Goal: Information Seeking & Learning: Learn about a topic

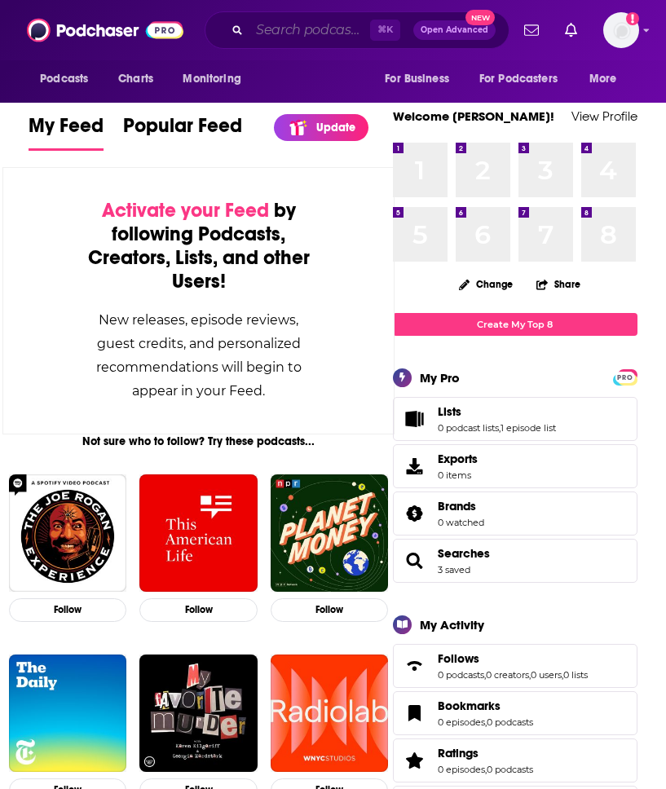
click at [268, 26] on input "Search podcasts, credits, & more..." at bounding box center [309, 30] width 121 height 26
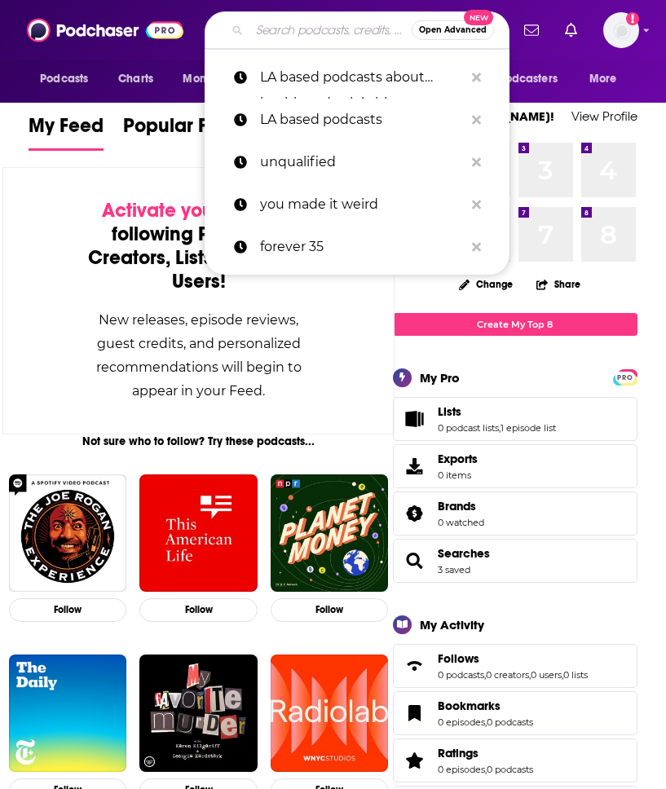
paste input "Forever 35"
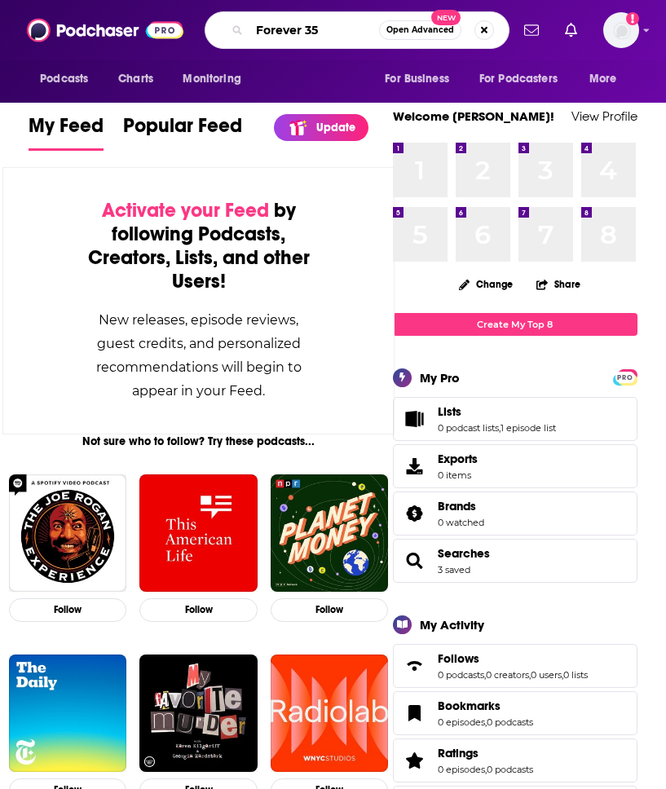
type input "Forever 35"
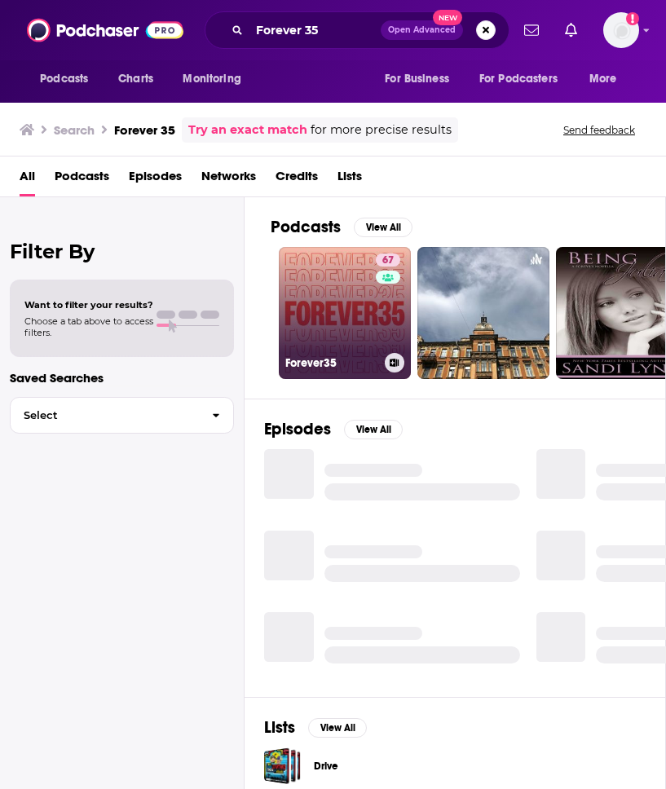
click at [363, 279] on link "67 Forever35" at bounding box center [345, 313] width 132 height 132
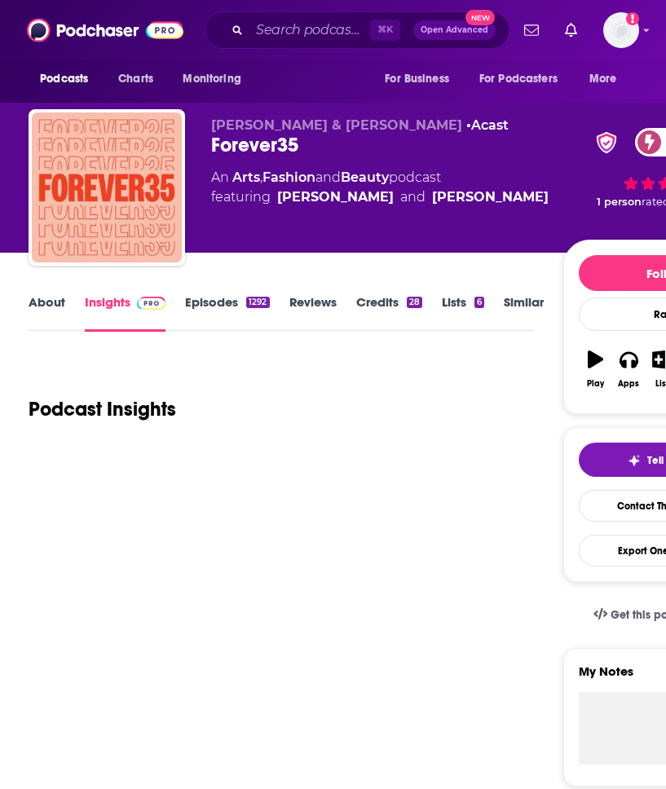
click at [386, 302] on link "Credits 28" at bounding box center [389, 313] width 66 height 38
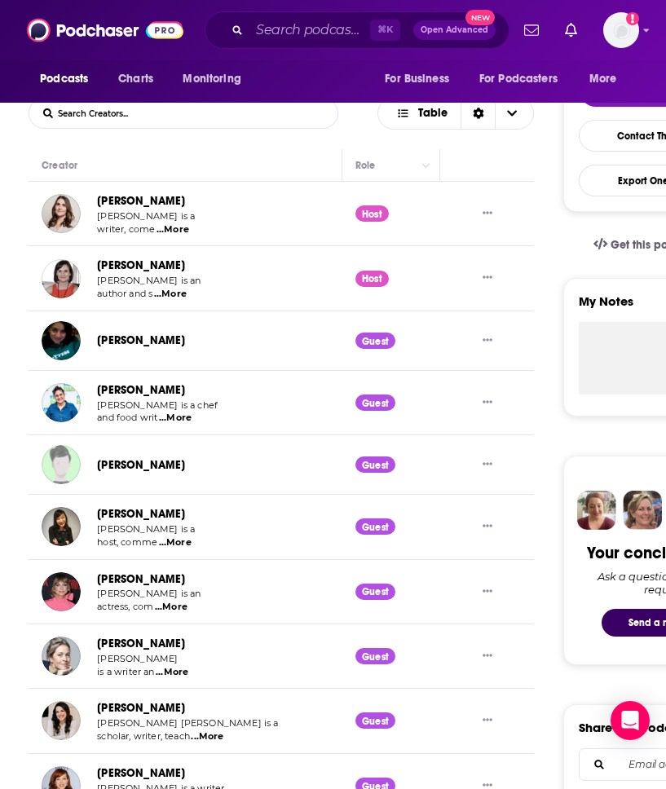
scroll to position [373, 0]
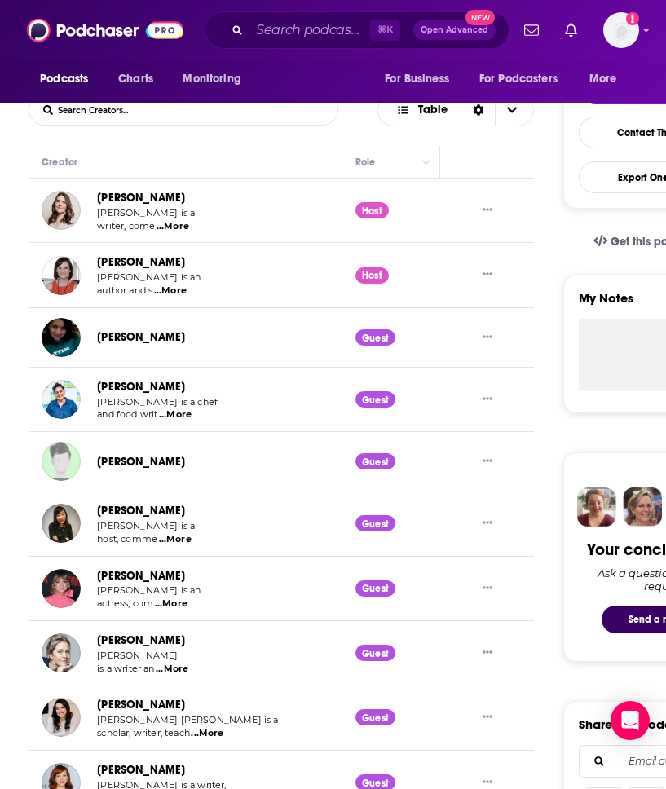
click at [178, 227] on span "...More" at bounding box center [173, 226] width 33 height 13
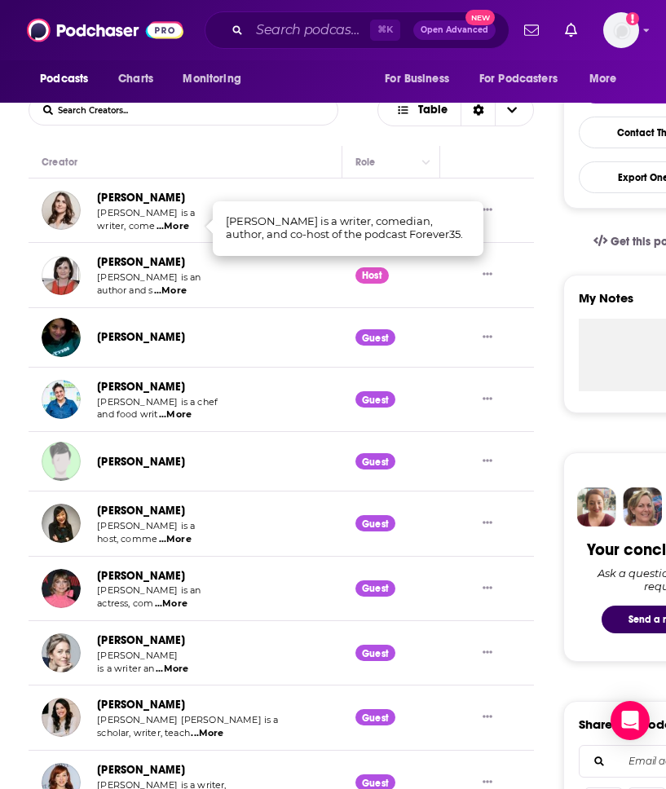
click at [177, 291] on span "...More" at bounding box center [170, 291] width 33 height 13
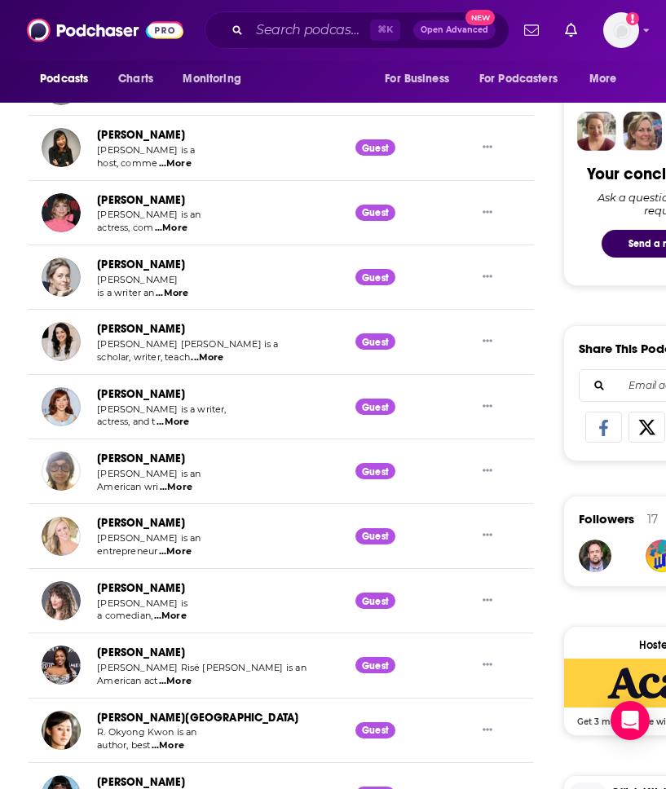
scroll to position [750, 0]
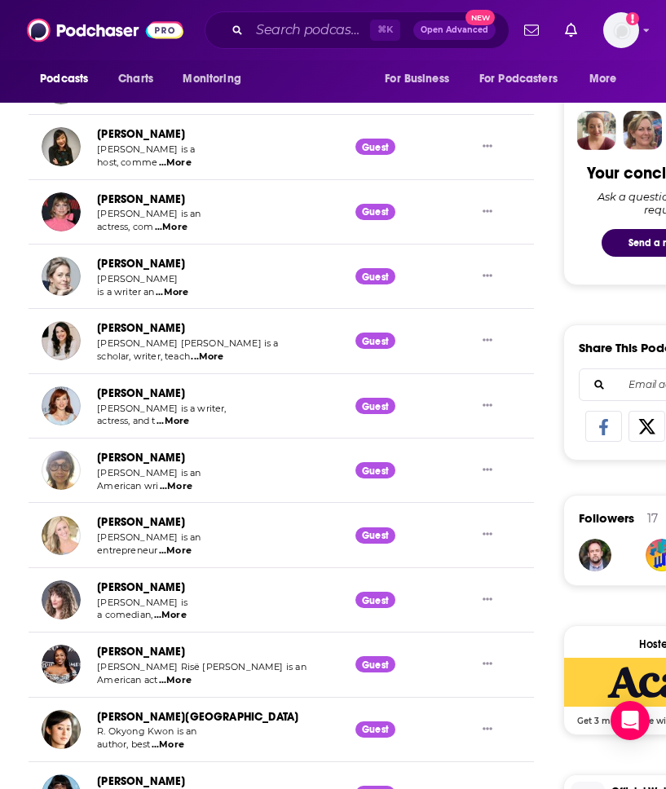
click at [183, 547] on span "...More" at bounding box center [175, 551] width 33 height 13
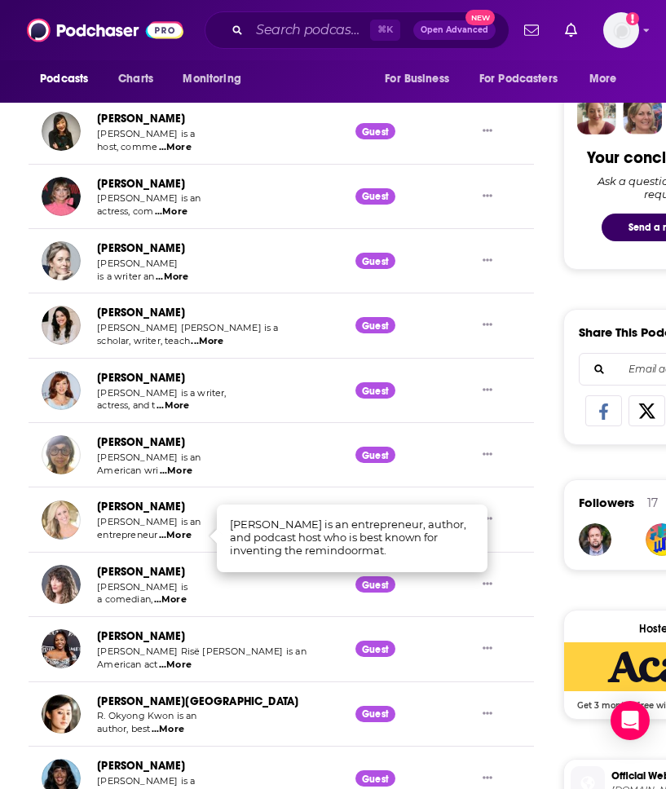
scroll to position [0, 0]
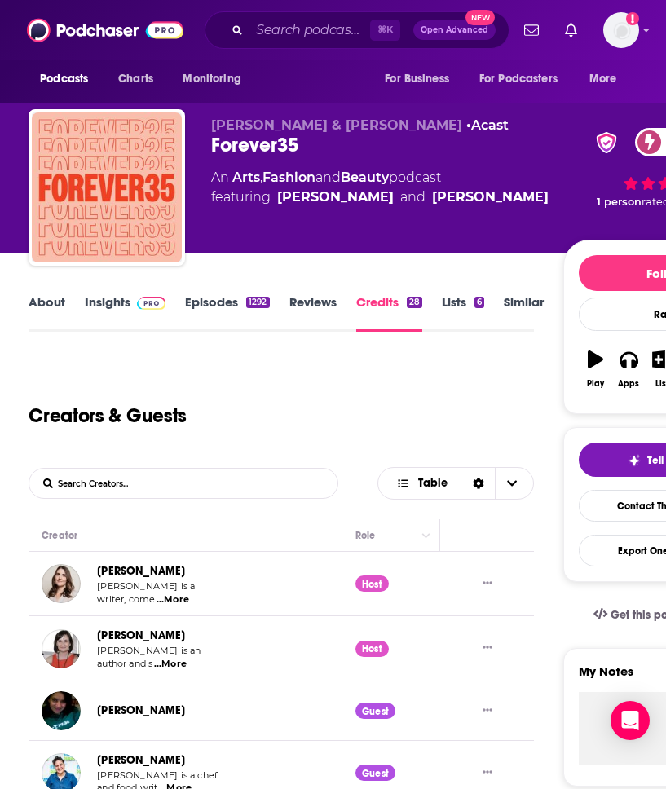
click at [100, 300] on link "Insights" at bounding box center [125, 313] width 81 height 38
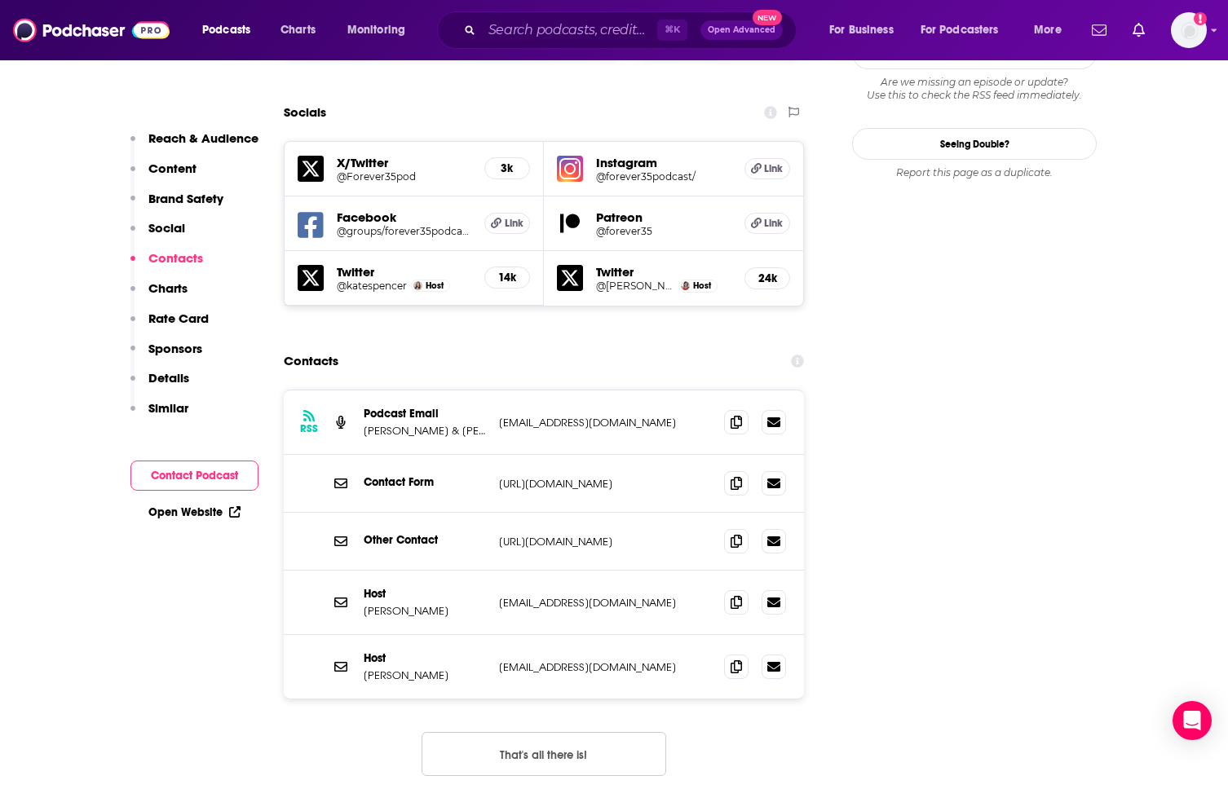
scroll to position [1913, 0]
click at [525, 417] on p "[EMAIL_ADDRESS][DOMAIN_NAME]" at bounding box center [605, 424] width 212 height 14
click at [224, 466] on button "Contact Podcast" at bounding box center [194, 476] width 128 height 30
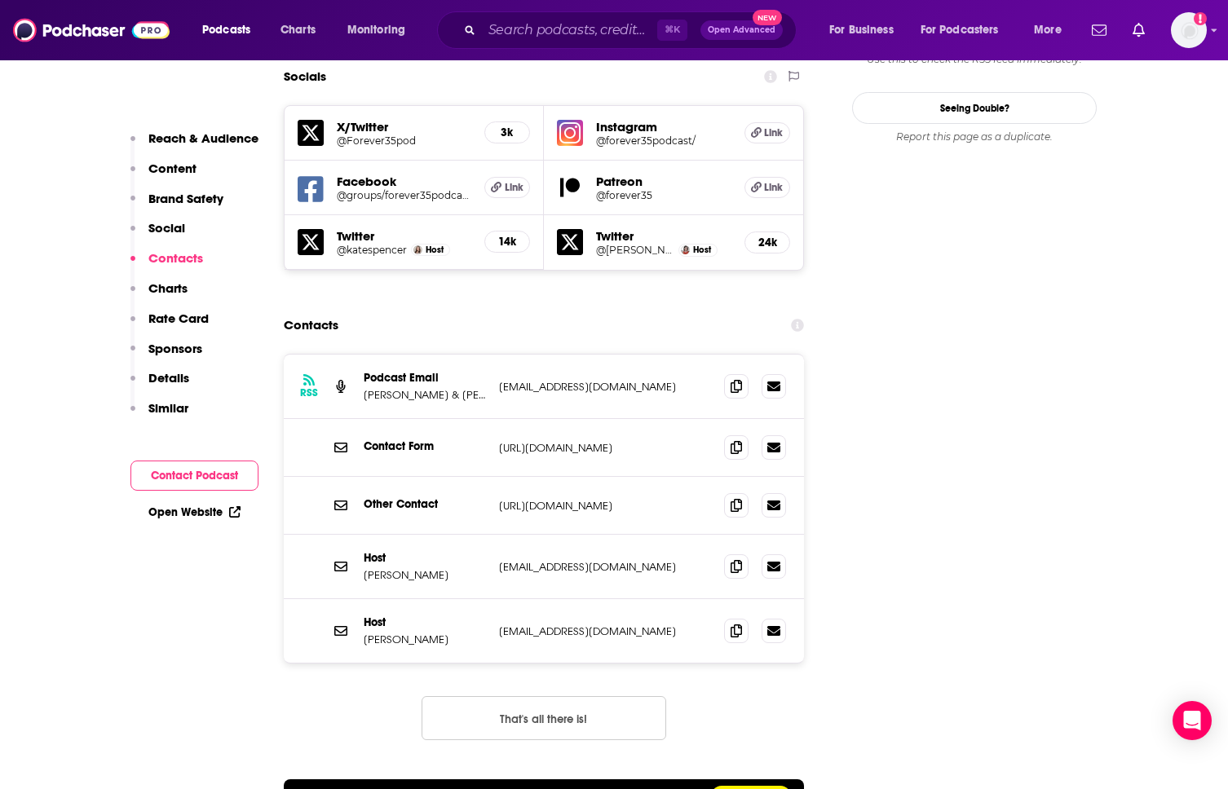
click at [214, 474] on button "Contact Podcast" at bounding box center [194, 476] width 128 height 30
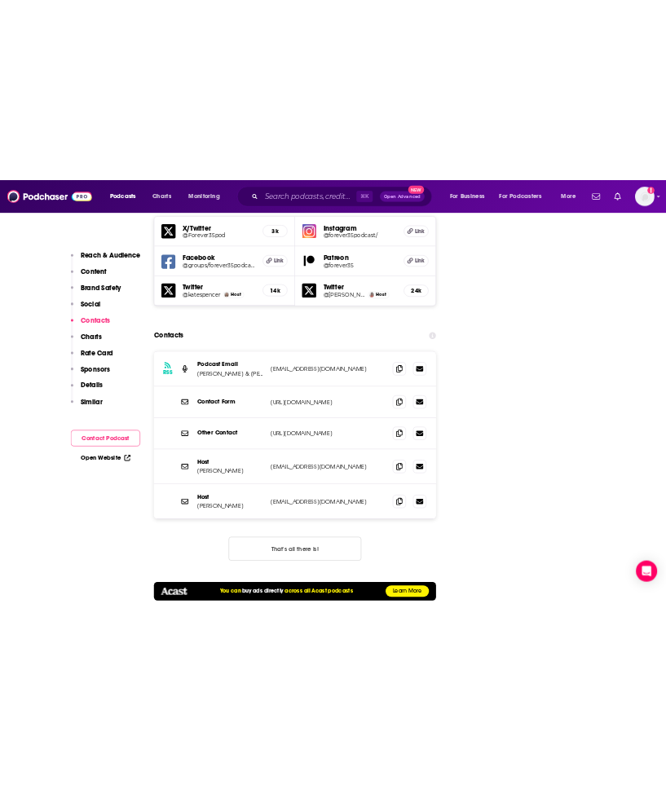
scroll to position [2340, 0]
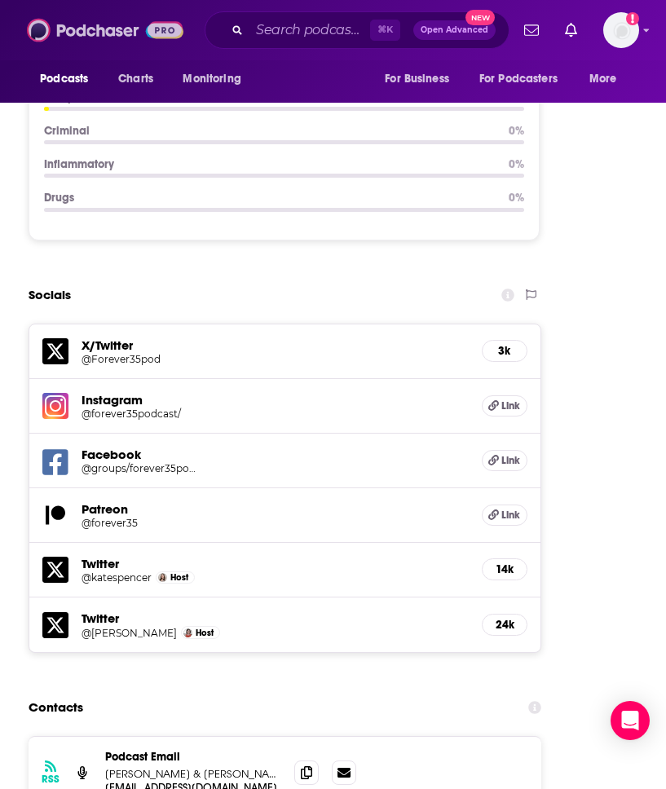
click at [42, 31] on img at bounding box center [105, 30] width 157 height 31
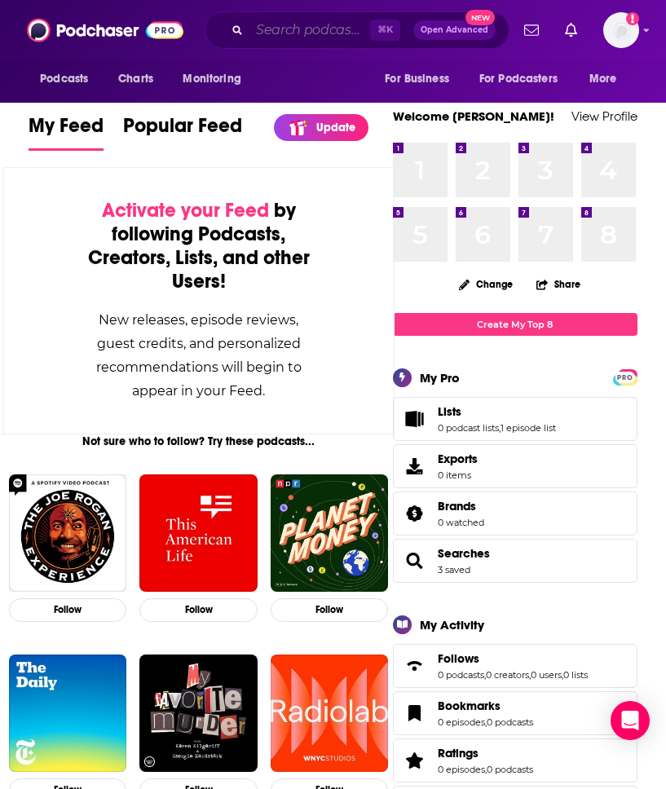
click at [289, 33] on input "Search podcasts, credits, & more..." at bounding box center [309, 30] width 121 height 26
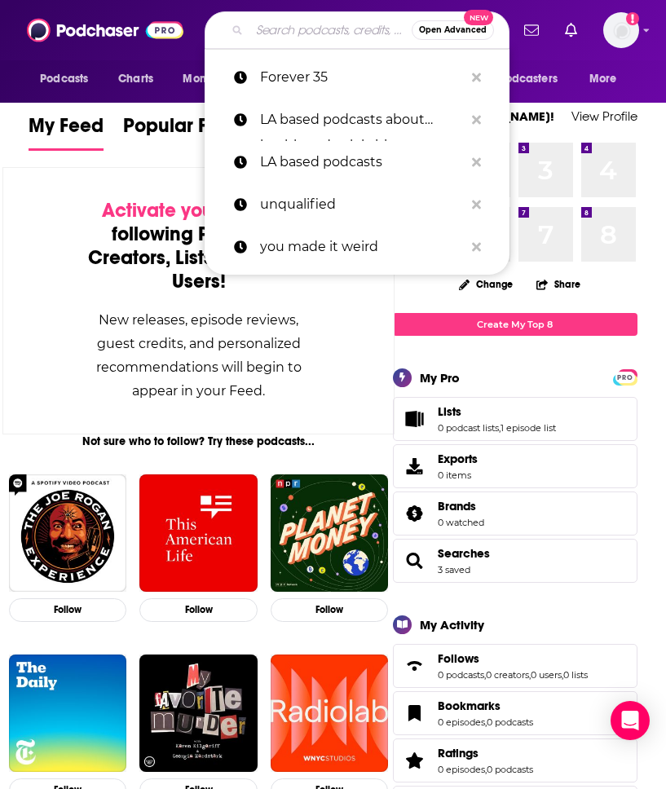
paste input "She MD Podcast"
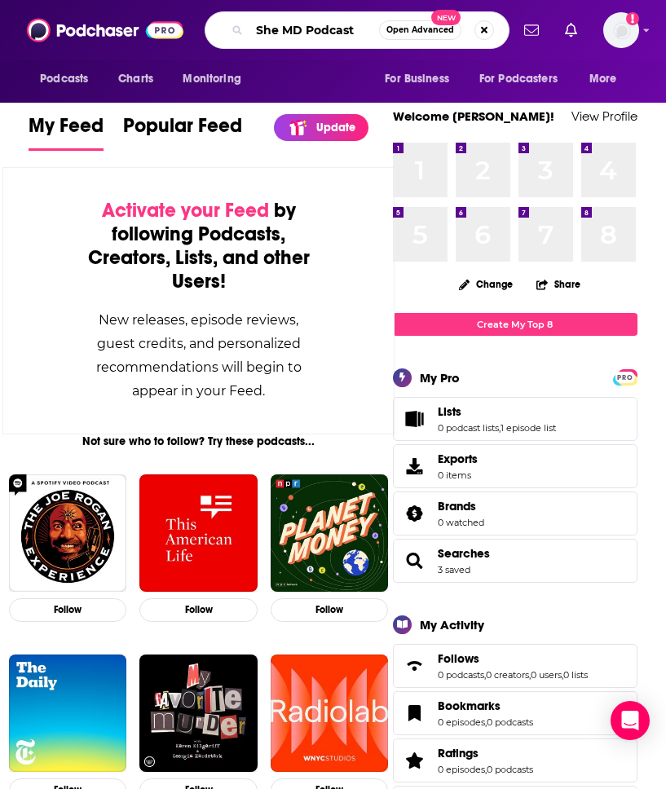
type input "She MD Podcast"
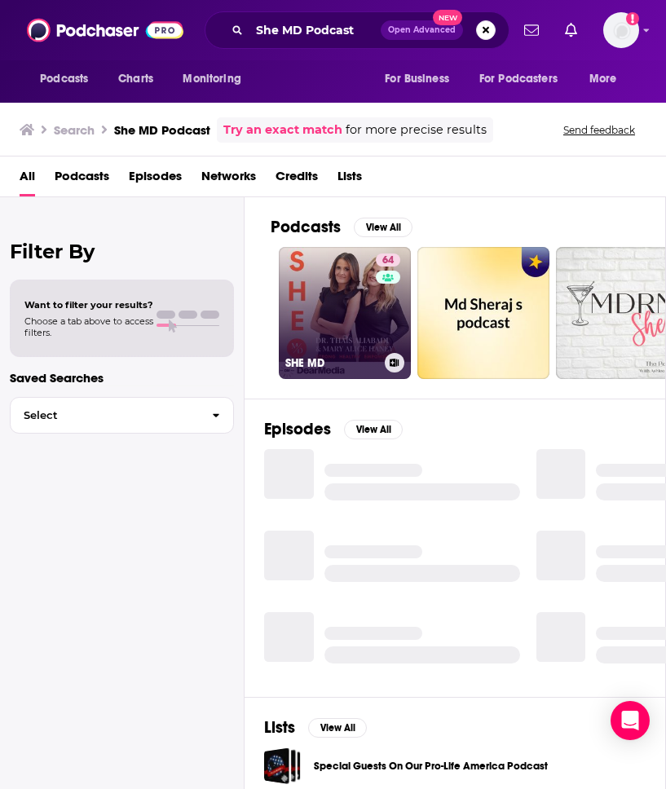
click at [309, 302] on link "64 SHE MD" at bounding box center [345, 313] width 132 height 132
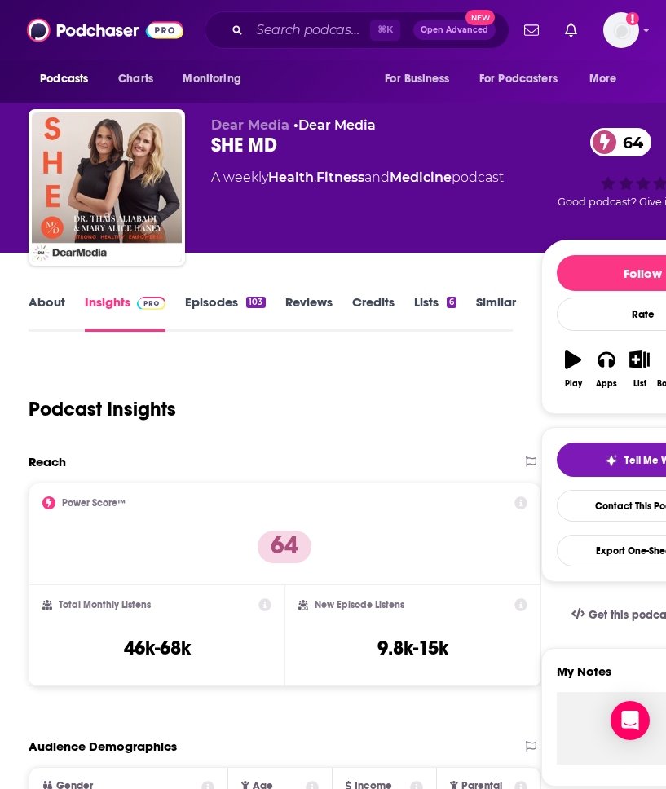
click at [359, 301] on link "Credits" at bounding box center [373, 313] width 42 height 38
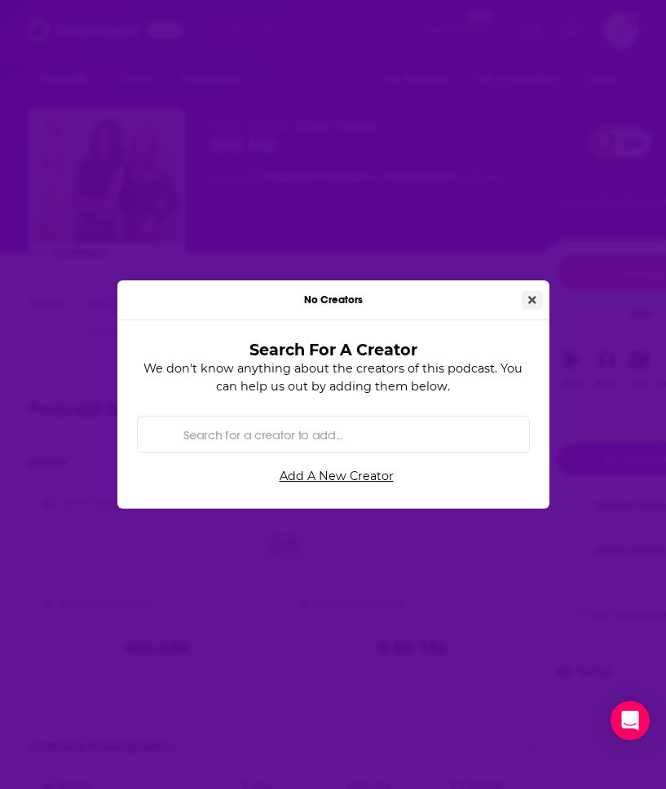
click at [532, 302] on icon "Close" at bounding box center [532, 299] width 8 height 11
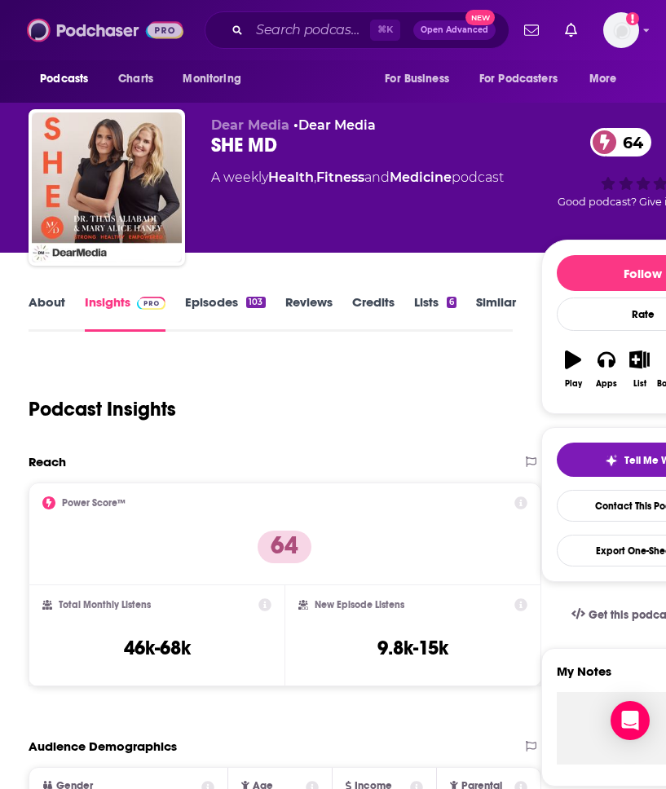
click at [77, 27] on img at bounding box center [105, 30] width 157 height 31
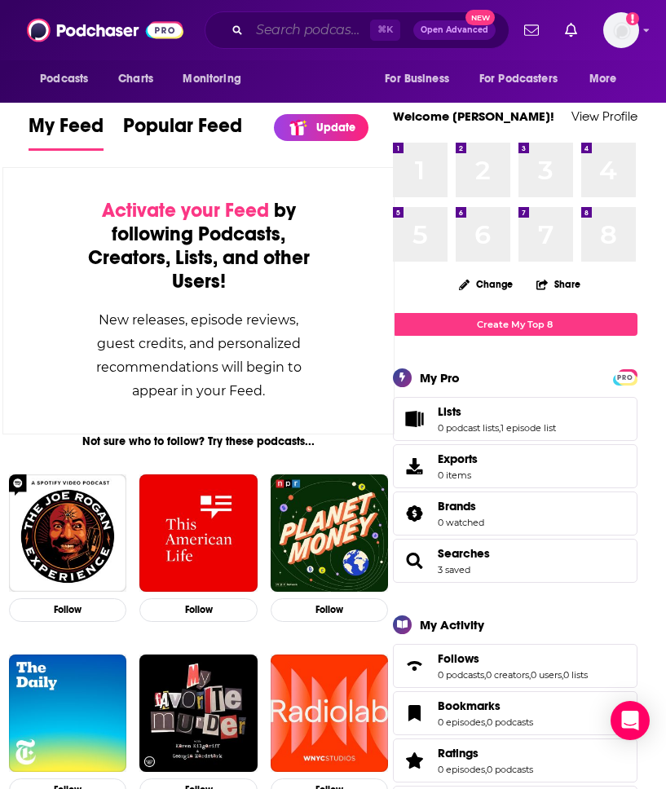
click at [294, 33] on input "Search podcasts, credits, & more..." at bounding box center [309, 30] width 121 height 26
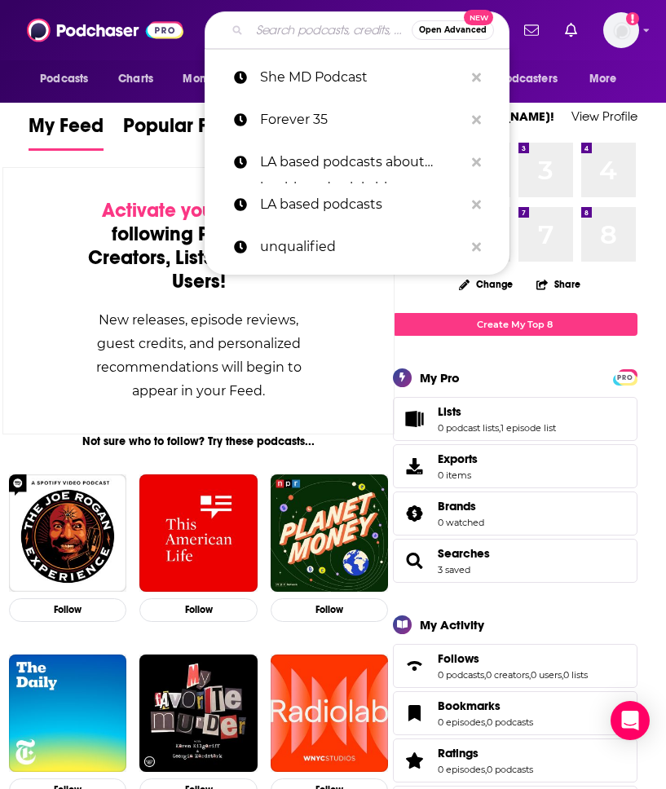
paste input "You Made It Weird with [PERSON_NAME] Podcast"
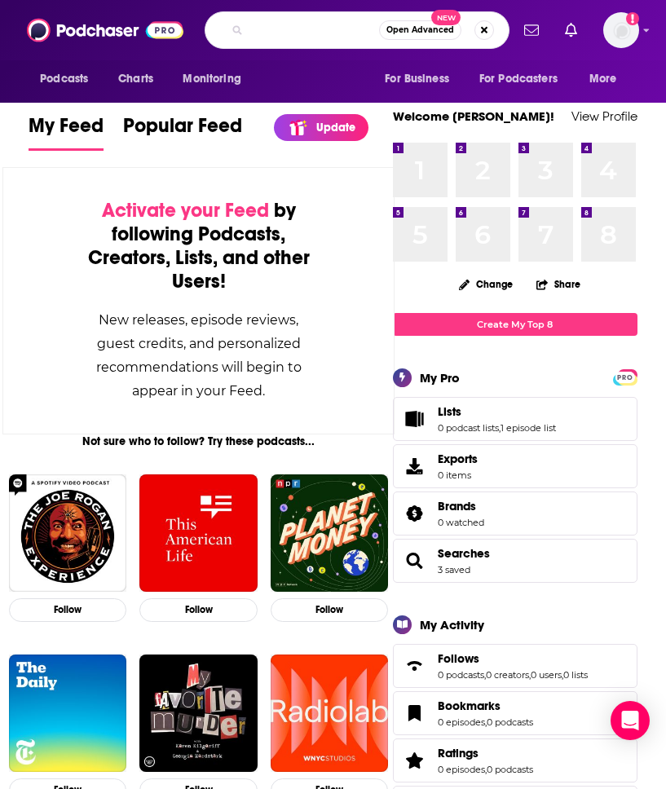
type input "You Made It Weird with [PERSON_NAME] Podcast"
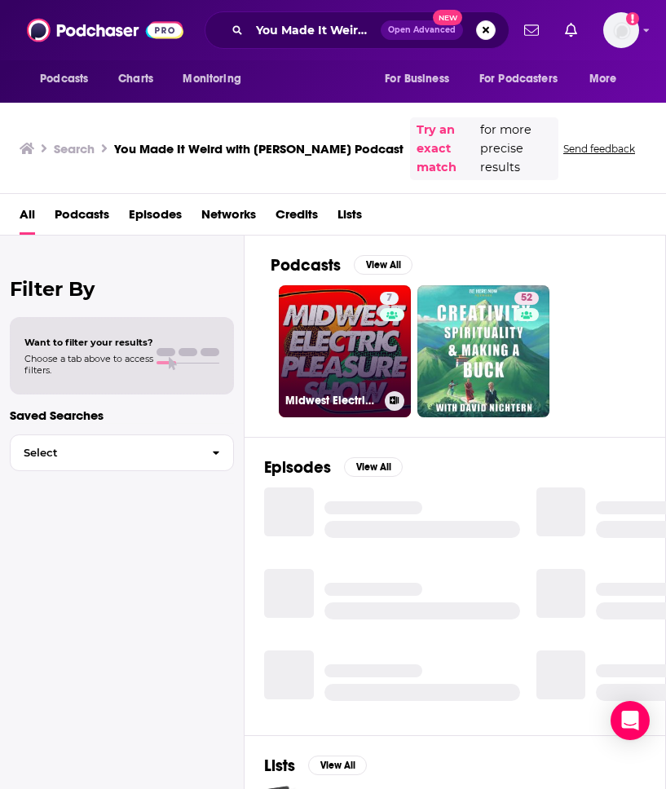
click at [347, 370] on link "7 Midwest Electric Pleasure Show" at bounding box center [345, 351] width 132 height 132
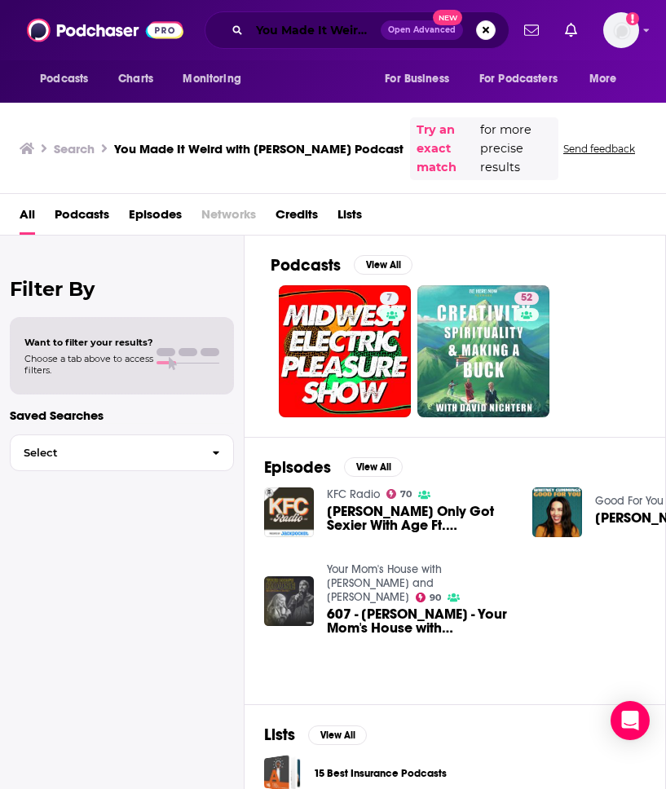
click at [300, 32] on input "You Made It Weird with [PERSON_NAME] Podcast" at bounding box center [314, 30] width 131 height 26
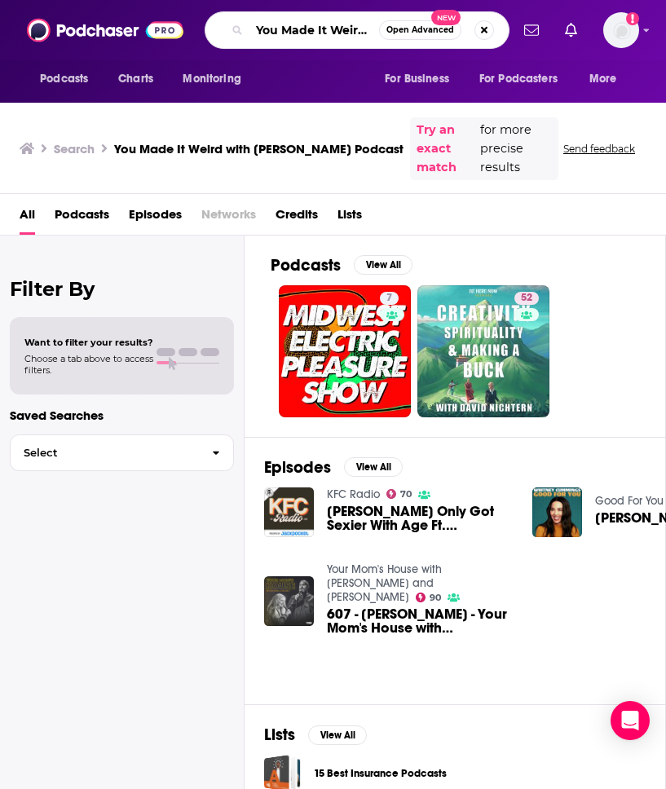
drag, startPoint x: 367, startPoint y: 27, endPoint x: 506, endPoint y: 24, distance: 139.4
click at [506, 24] on div "You Made It Weird with [PERSON_NAME] Podcast Open Advanced New" at bounding box center [357, 30] width 305 height 38
drag, startPoint x: 368, startPoint y: 31, endPoint x: 440, endPoint y: 26, distance: 72.7
click at [440, 26] on div "You Made It Weird with [PERSON_NAME] Podcast Open Advanced New" at bounding box center [357, 30] width 305 height 38
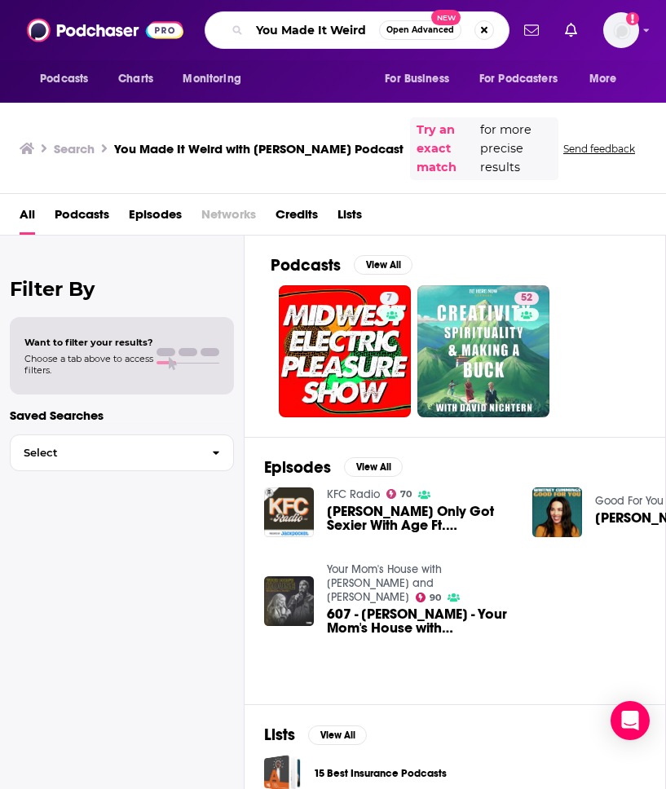
scroll to position [0, 0]
type input "You Made It Weird"
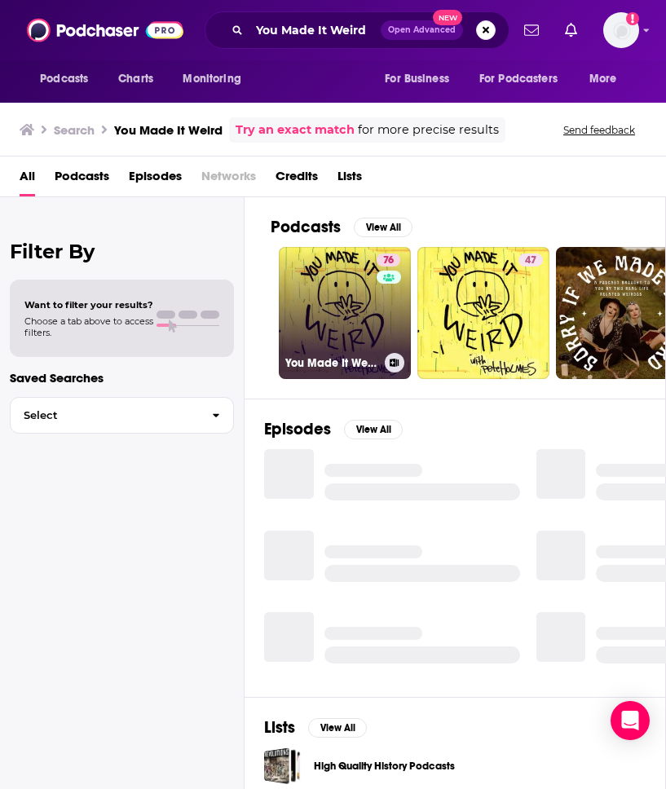
click at [327, 320] on link "76 You Made It Weird with [PERSON_NAME]" at bounding box center [345, 313] width 132 height 132
